Goal: Information Seeking & Learning: Learn about a topic

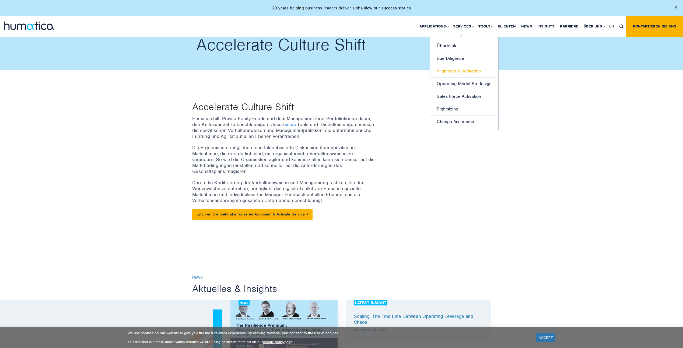
click at [464, 73] on link "Alignment & Activation" at bounding box center [464, 71] width 68 height 13
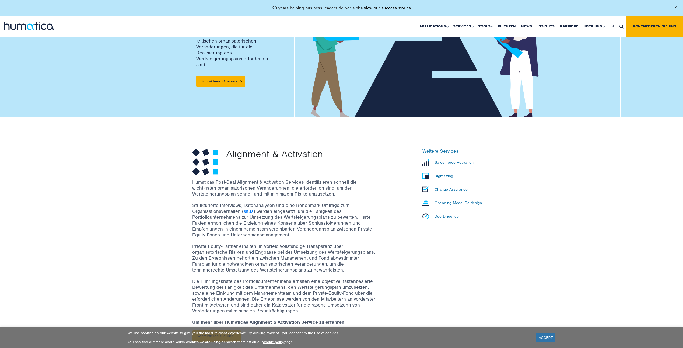
scroll to position [81, 0]
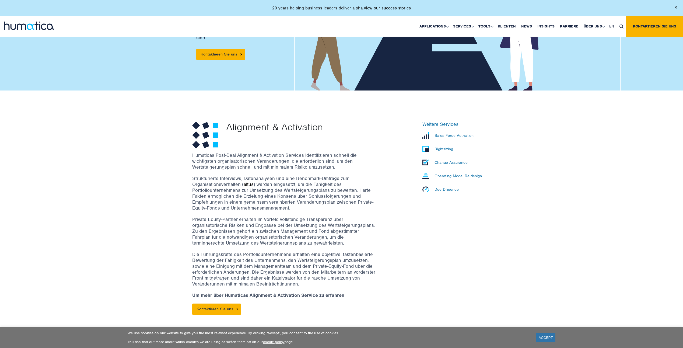
click at [249, 185] on link "altus" at bounding box center [249, 184] width 10 height 6
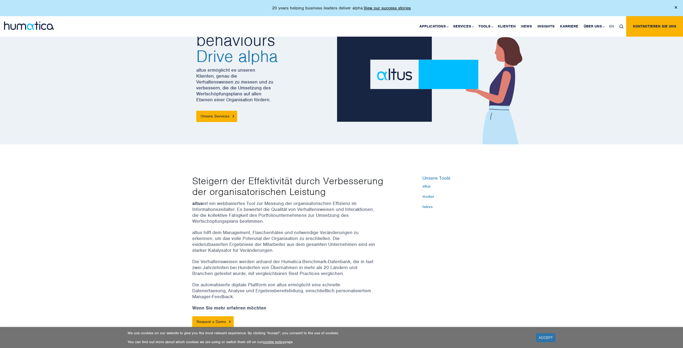
scroll to position [54, 0]
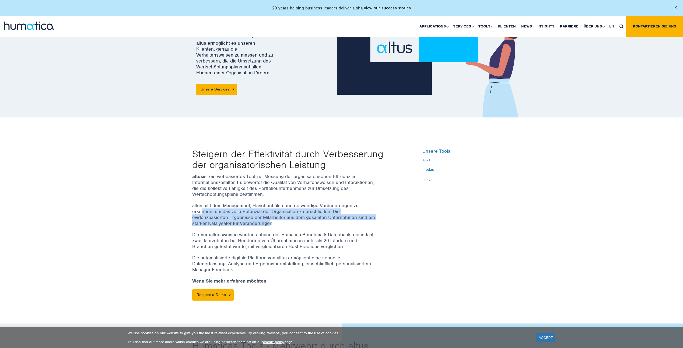
drag, startPoint x: 201, startPoint y: 212, endPoint x: 268, endPoint y: 225, distance: 68.4
click at [268, 225] on p "altus hilft dem Management, Flaschenhälse und notwendige Veränderungen zu erken…" at bounding box center [283, 214] width 183 height 24
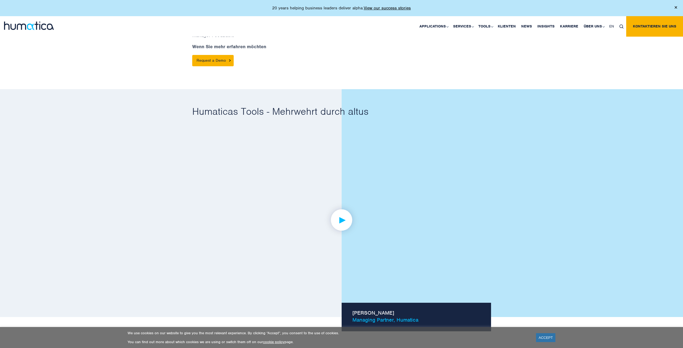
scroll to position [296, 0]
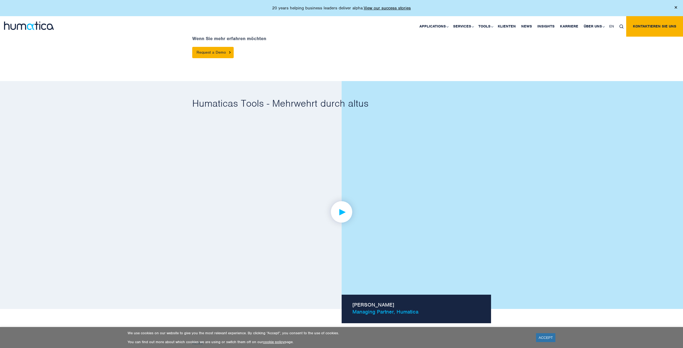
click at [350, 207] on img at bounding box center [341, 212] width 42 height 42
click at [461, 228] on link at bounding box center [341, 211] width 299 height 167
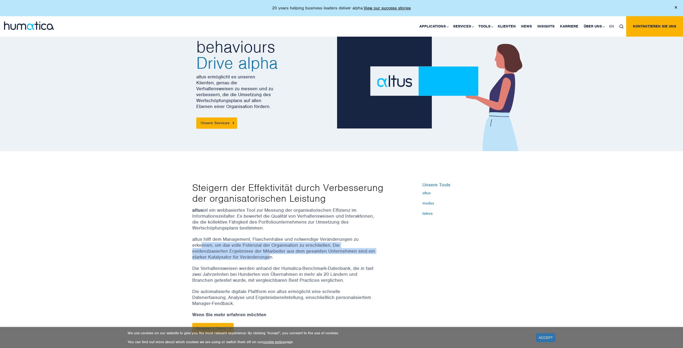
scroll to position [0, 0]
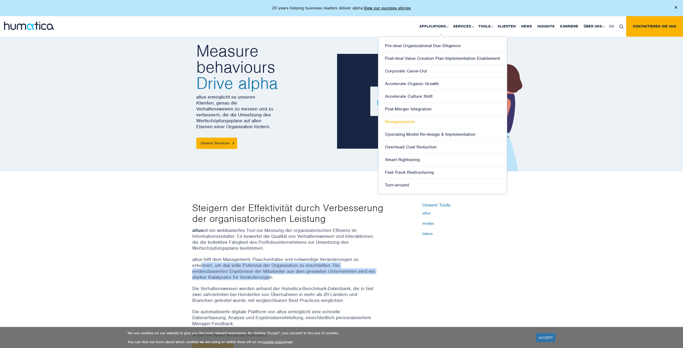
click at [405, 124] on link "Reorganization" at bounding box center [442, 121] width 129 height 13
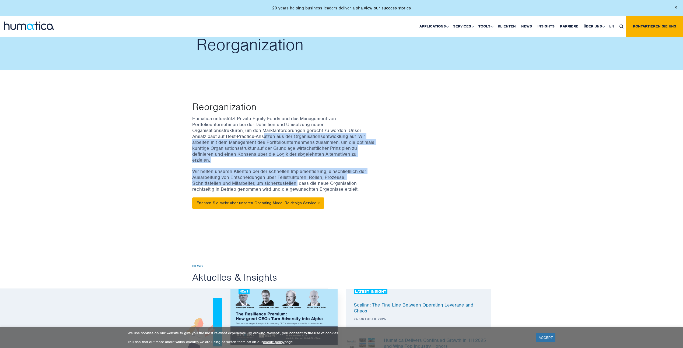
drag, startPoint x: 210, startPoint y: 136, endPoint x: 267, endPoint y: 177, distance: 69.9
click at [267, 177] on div "Humatica unterstützt Private-Equity-Fonds und das Management von Portfoliounter…" at bounding box center [290, 164] width 196 height 98
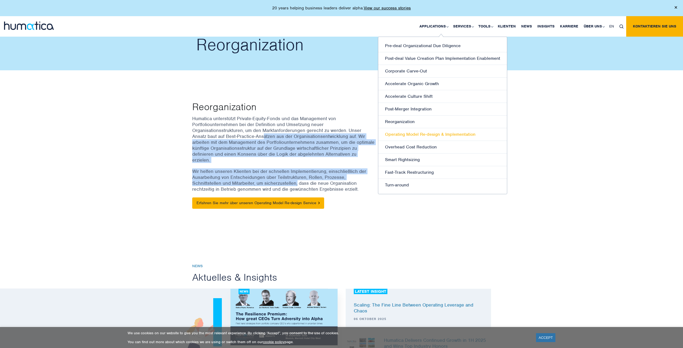
click at [435, 134] on link "Operating Model Re-design & Implementation" at bounding box center [442, 134] width 129 height 13
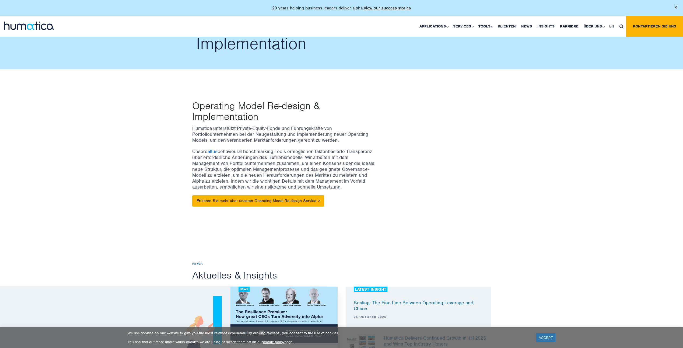
scroll to position [27, 0]
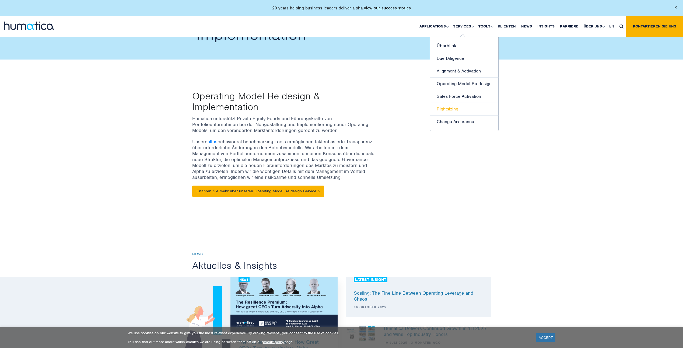
click at [454, 107] on link "Rightsizing" at bounding box center [464, 109] width 68 height 13
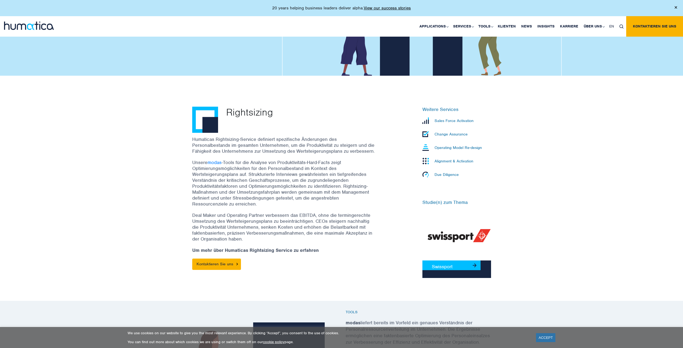
scroll to position [108, 0]
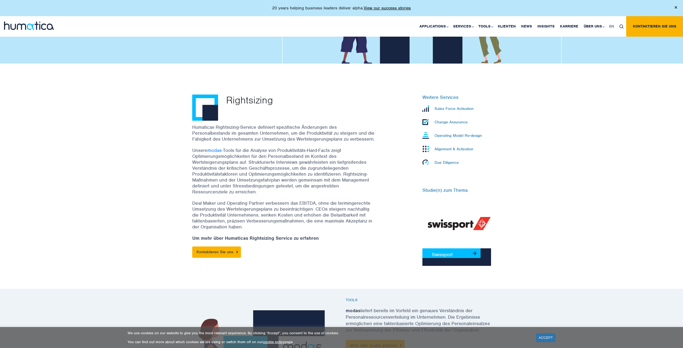
click at [250, 162] on p "Unsere modas -Tools für die Analyse von Produktivitäts-Hard-Facts zeigt Optimie…" at bounding box center [283, 170] width 183 height 47
drag, startPoint x: 248, startPoint y: 162, endPoint x: 289, endPoint y: 169, distance: 41.2
click at [289, 169] on p "Unsere modas -Tools für die Analyse von Produktivitäts-Hard-Facts zeigt Optimie…" at bounding box center [283, 170] width 183 height 47
drag, startPoint x: 289, startPoint y: 169, endPoint x: 271, endPoint y: 175, distance: 19.2
click at [271, 175] on p "Unsere modas -Tools für die Analyse von Produktivitäts-Hard-Facts zeigt Optimie…" at bounding box center [283, 170] width 183 height 47
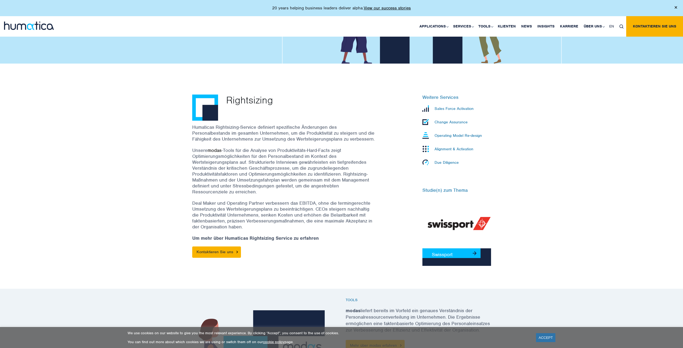
click at [216, 149] on link "modas" at bounding box center [214, 150] width 14 height 6
